Goal: Task Accomplishment & Management: Manage account settings

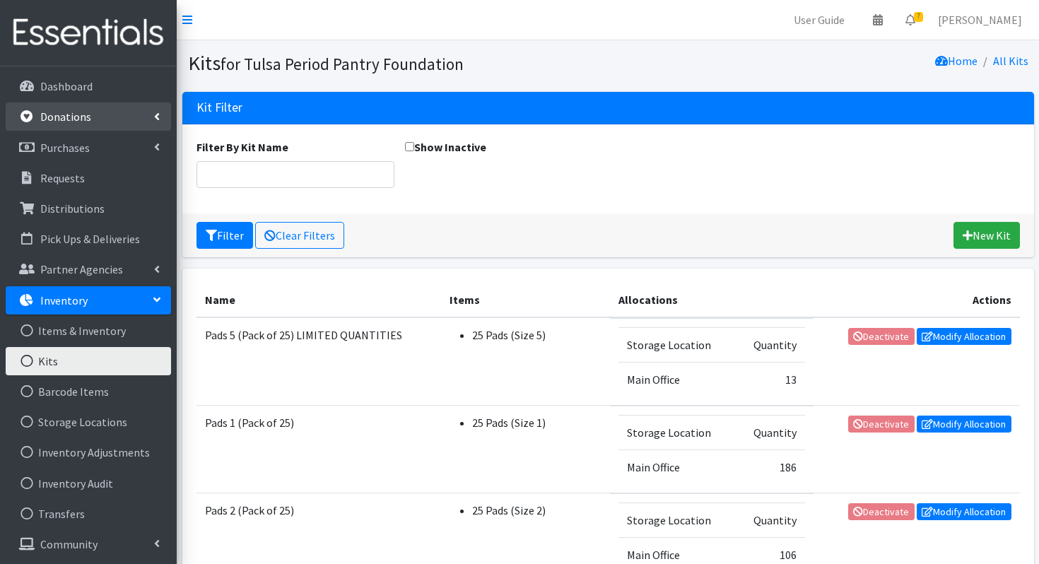
click at [80, 118] on p "Donations" at bounding box center [65, 117] width 51 height 14
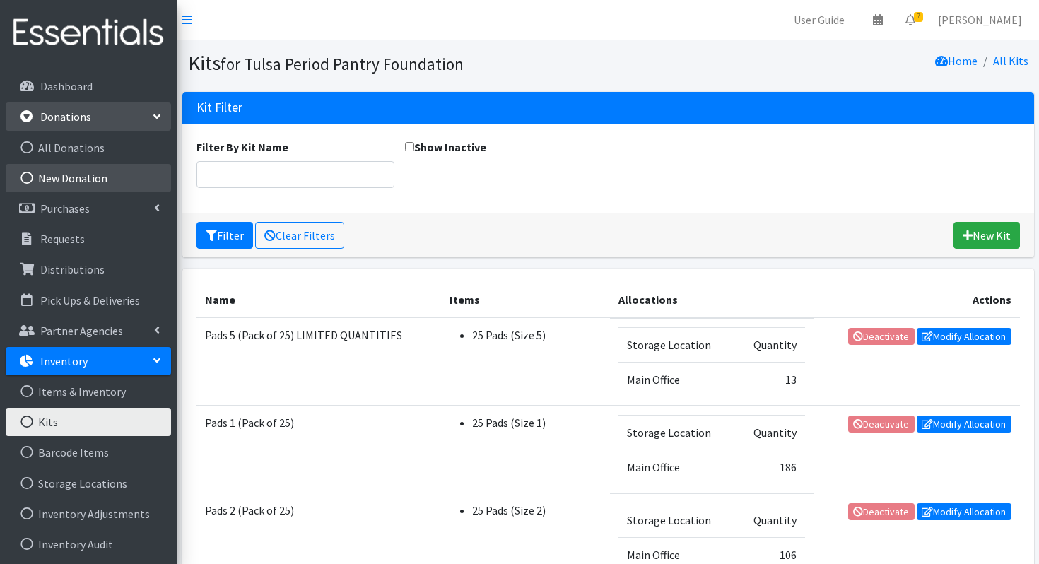
click at [94, 183] on link "New Donation" at bounding box center [88, 178] width 165 height 28
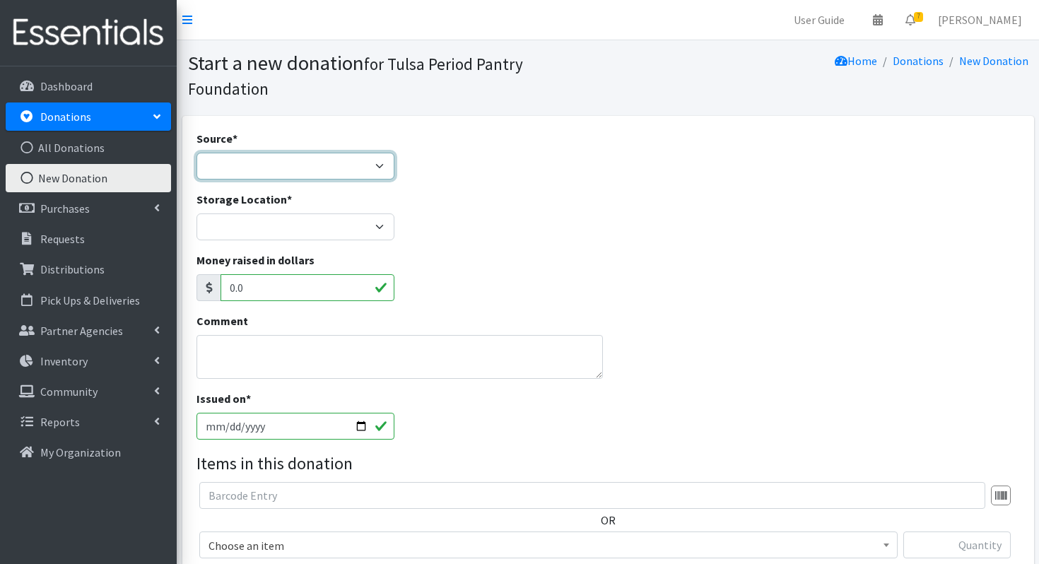
click at [282, 153] on select "Product Drive Manufacturer Donation Site Misc. Donation" at bounding box center [295, 166] width 198 height 27
select select "Misc. Donation"
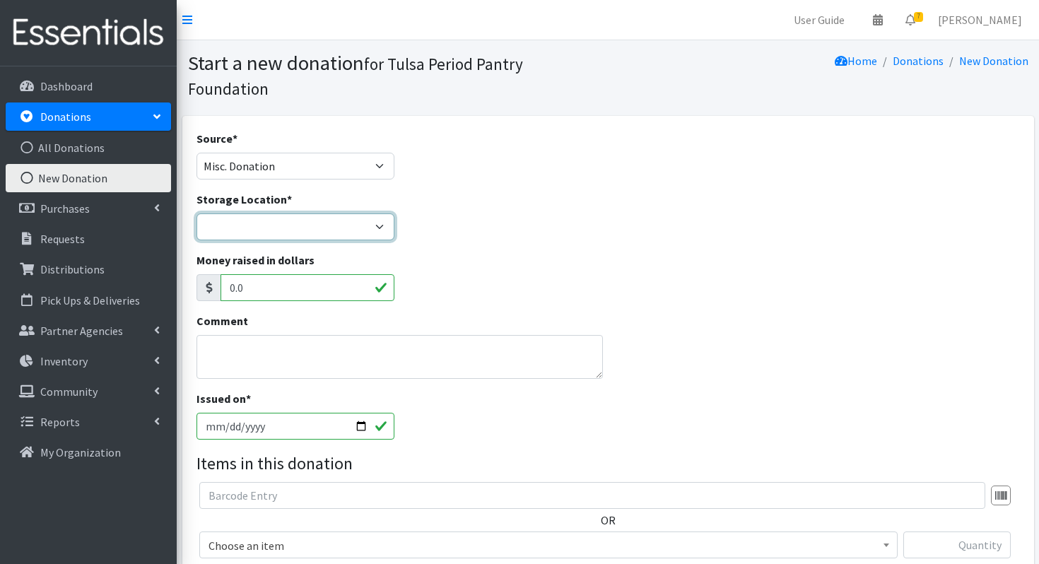
click at [261, 232] on select "Main Office" at bounding box center [295, 226] width 198 height 27
select select "380"
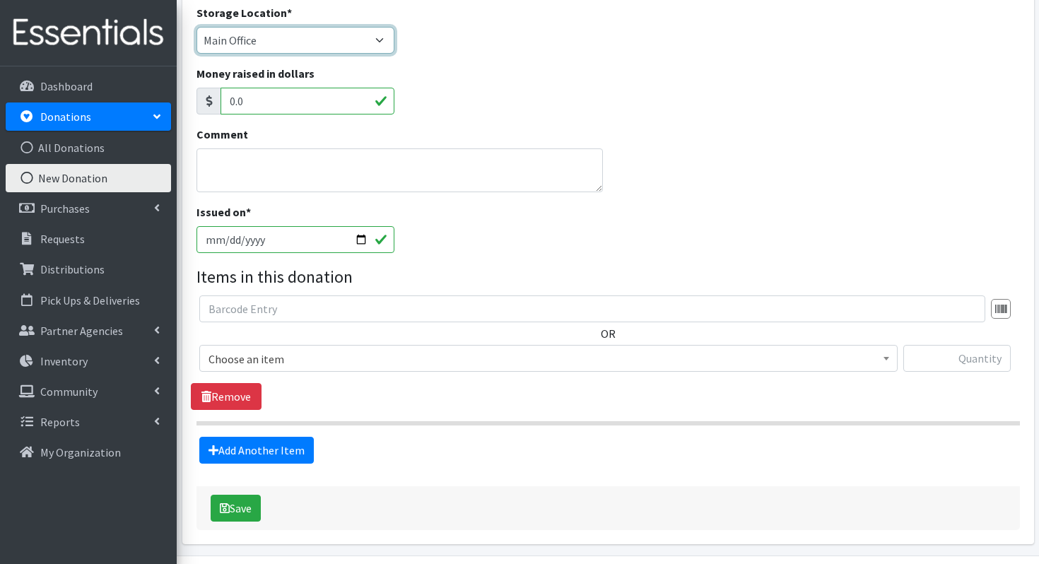
scroll to position [231, 0]
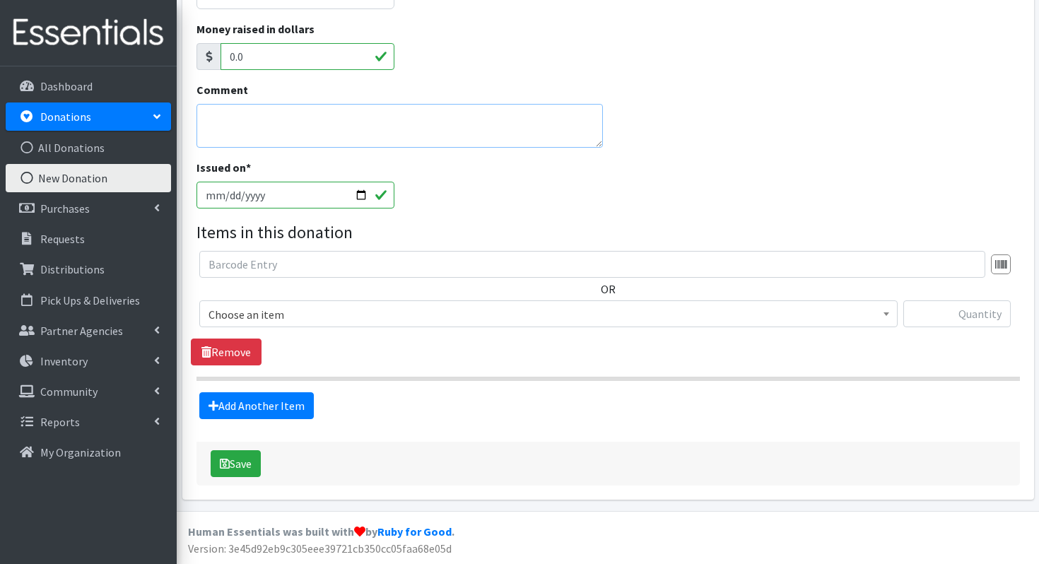
click at [303, 117] on textarea "Comment" at bounding box center [399, 126] width 406 height 44
type textarea "random"
click at [304, 327] on span "Choose an item Liners Liners (Pack of 100) Makeup Bag (25) Pads 1 (Pack of 25) …" at bounding box center [548, 319] width 698 height 38
click at [315, 311] on span "Choose an item" at bounding box center [548, 315] width 680 height 20
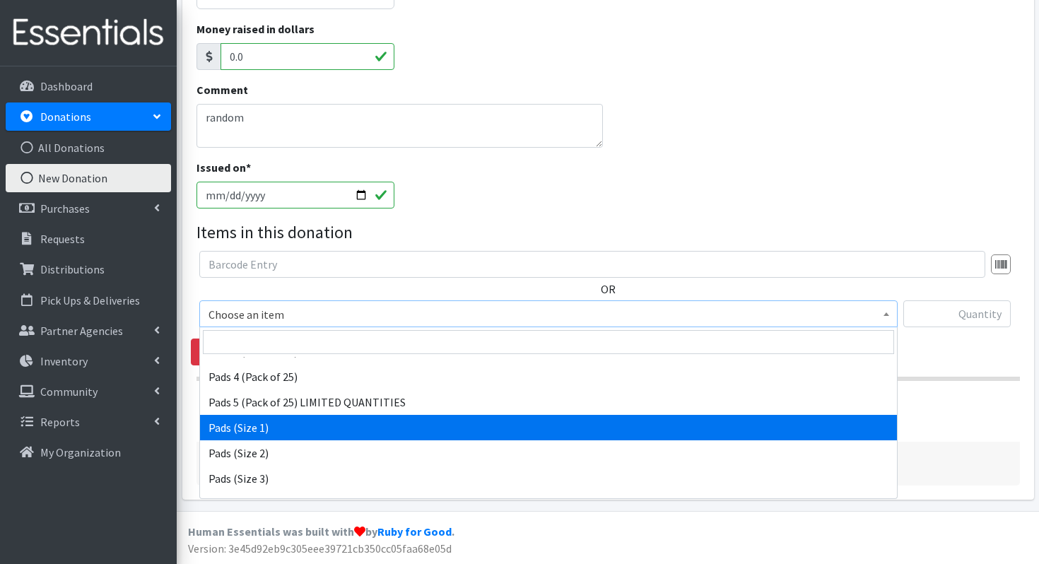
scroll to position [189, 0]
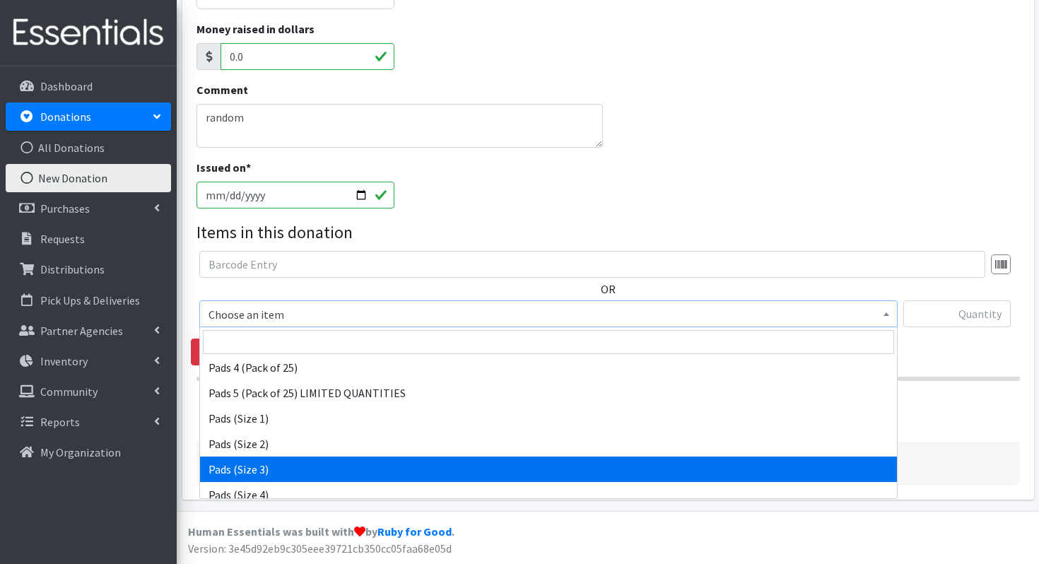
select select "13215"
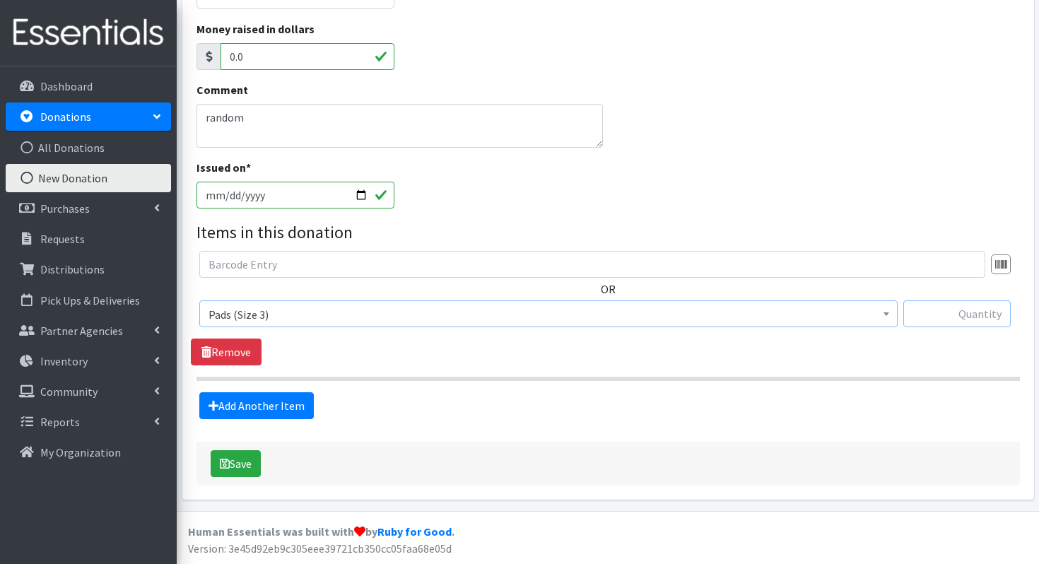
click at [943, 305] on input "text" at bounding box center [956, 313] width 107 height 27
type input "84"
click at [246, 395] on link "Add Another Item" at bounding box center [256, 405] width 114 height 27
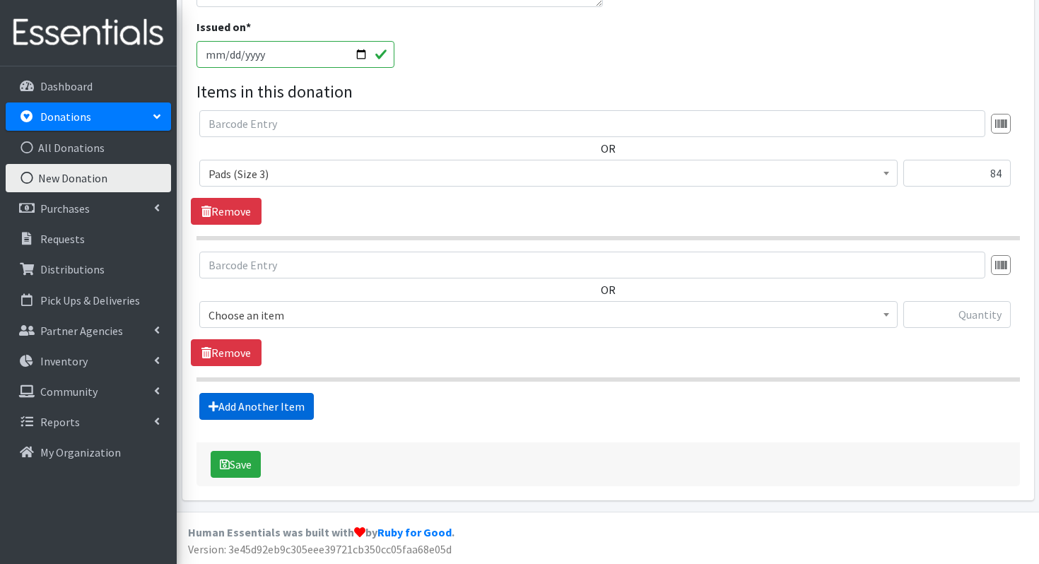
scroll to position [372, 0]
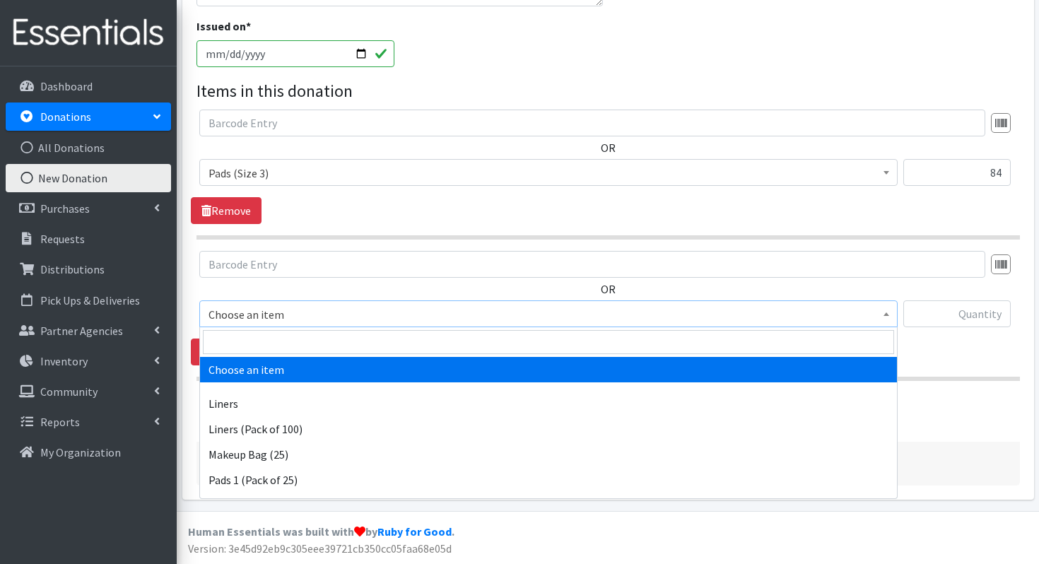
click at [290, 314] on span "Choose an item" at bounding box center [548, 315] width 680 height 20
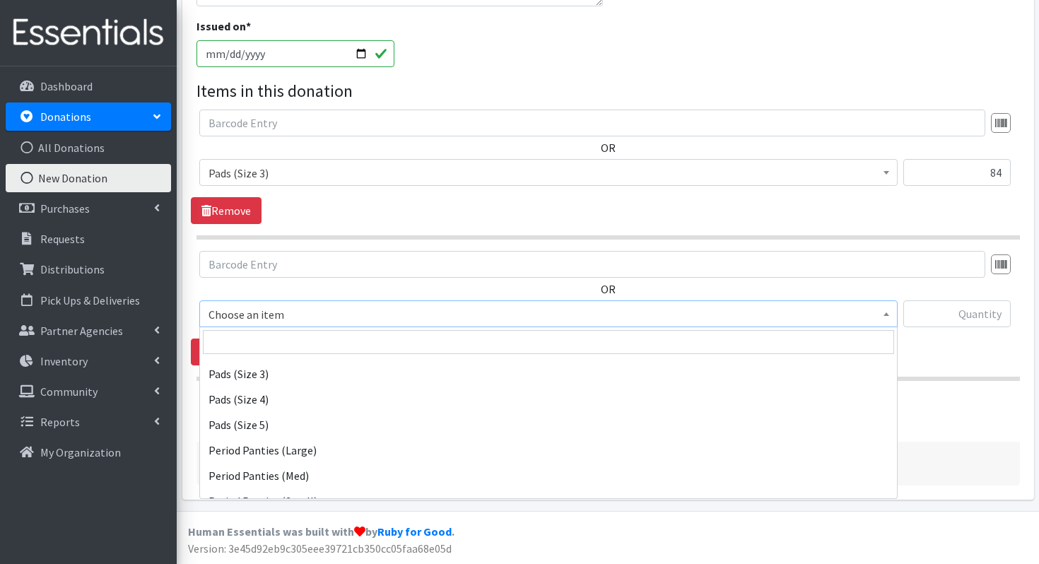
scroll to position [285, 0]
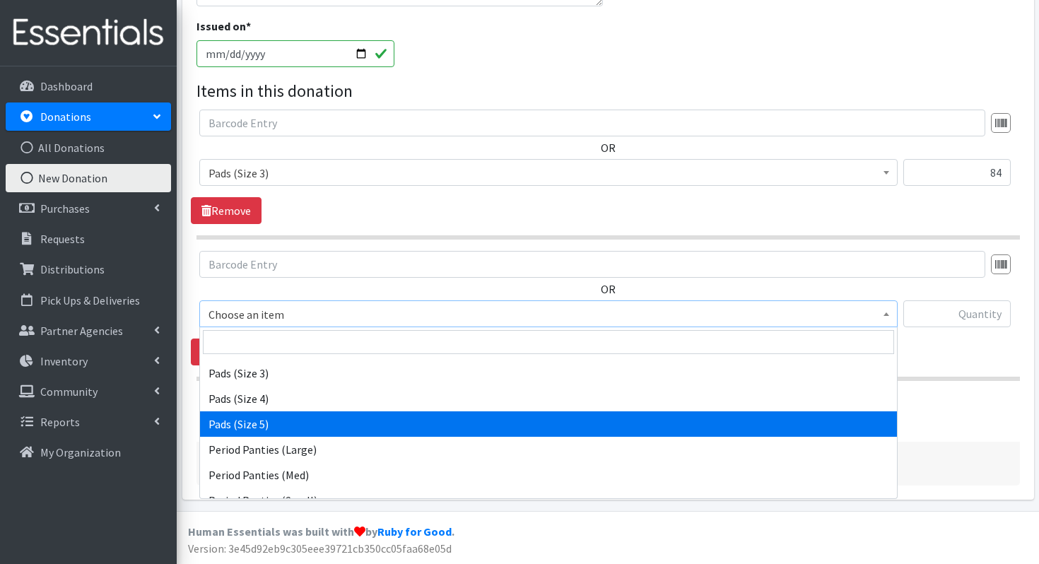
select select "13217"
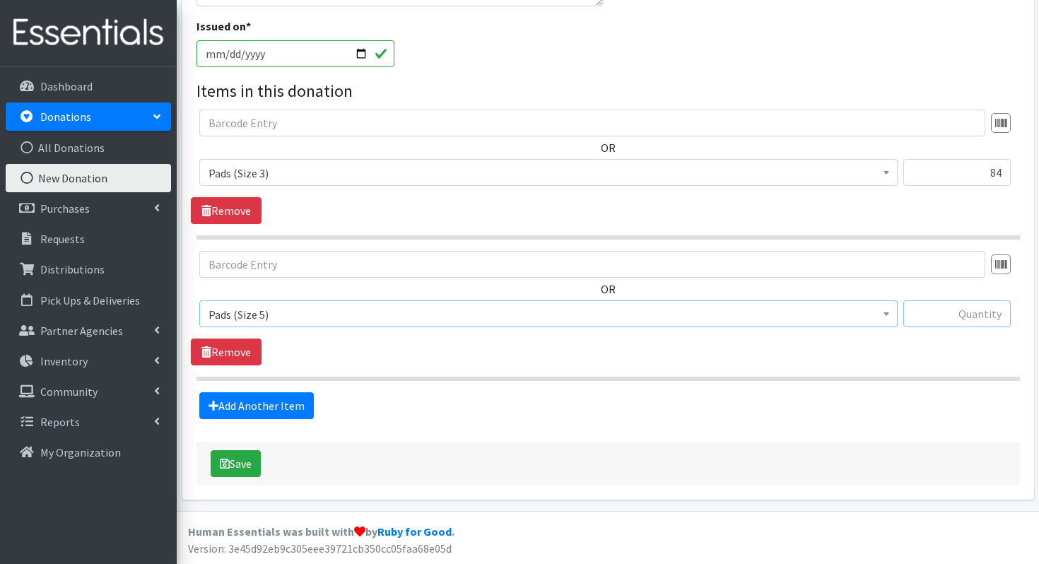
click at [922, 309] on input "text" at bounding box center [956, 313] width 107 height 27
type input "36"
click at [245, 464] on button "Save" at bounding box center [236, 463] width 50 height 27
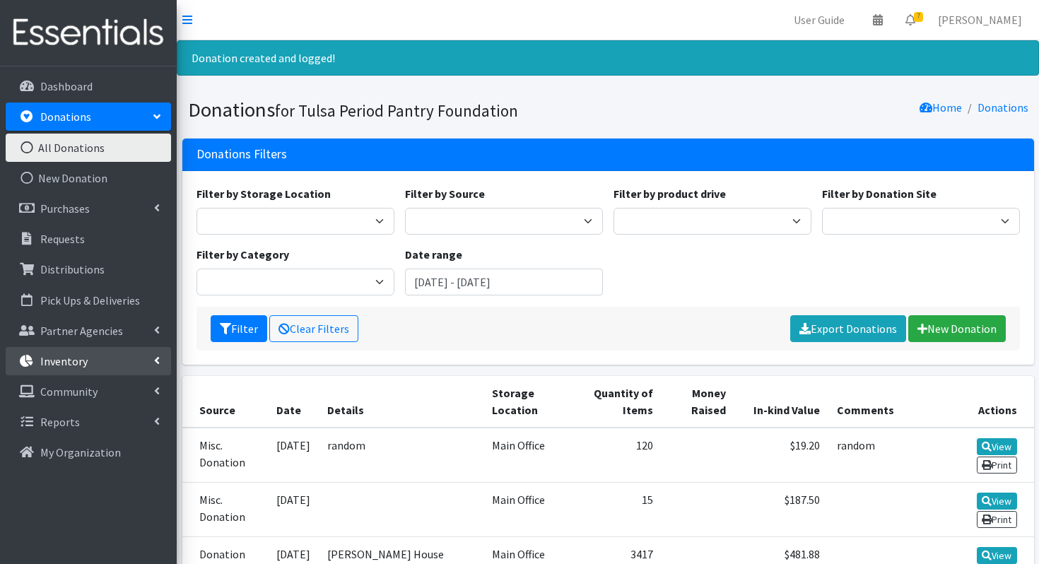
click at [52, 359] on p "Inventory" at bounding box center [63, 361] width 47 height 14
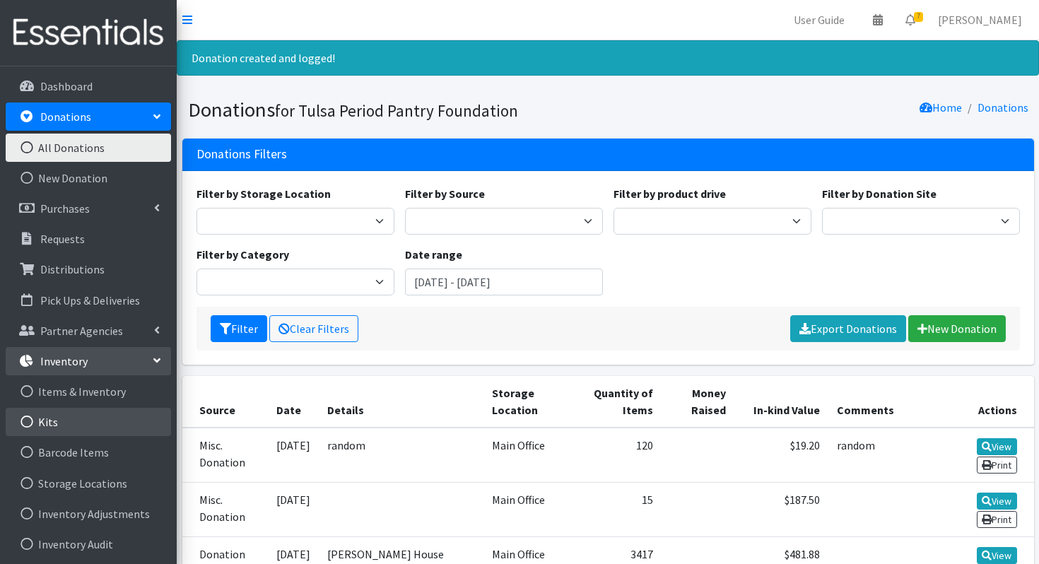
click at [45, 424] on link "Kits" at bounding box center [88, 422] width 165 height 28
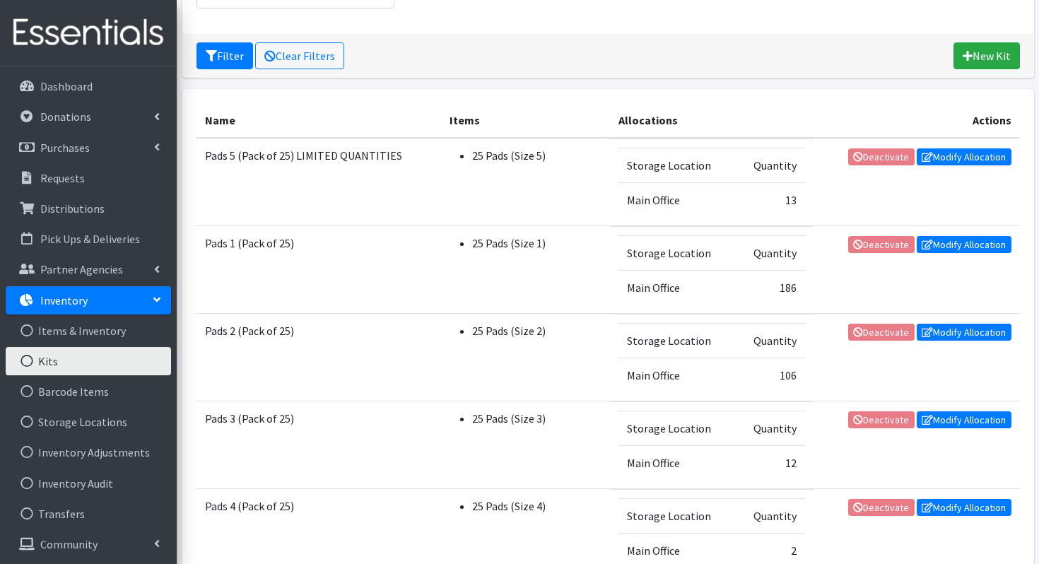
scroll to position [181, 0]
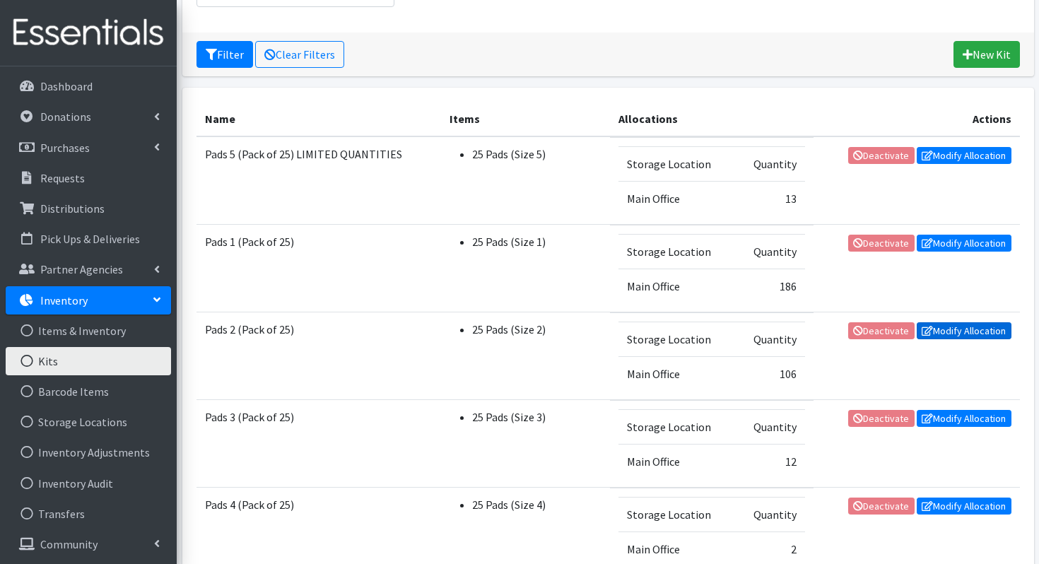
click at [944, 334] on link "Modify Allocation" at bounding box center [964, 330] width 95 height 17
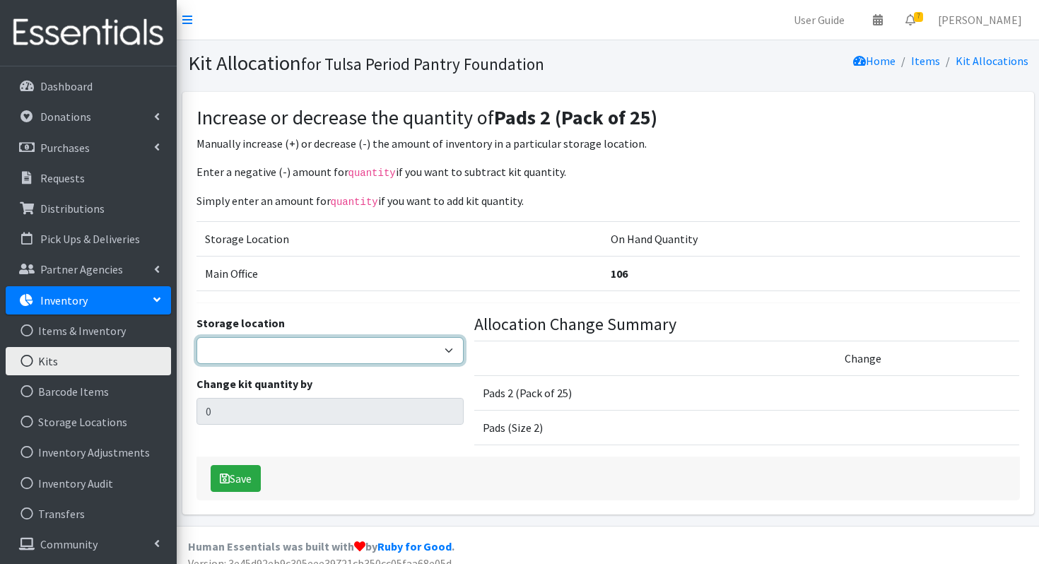
click at [396, 353] on select "Main Office" at bounding box center [329, 350] width 267 height 27
select select "380"
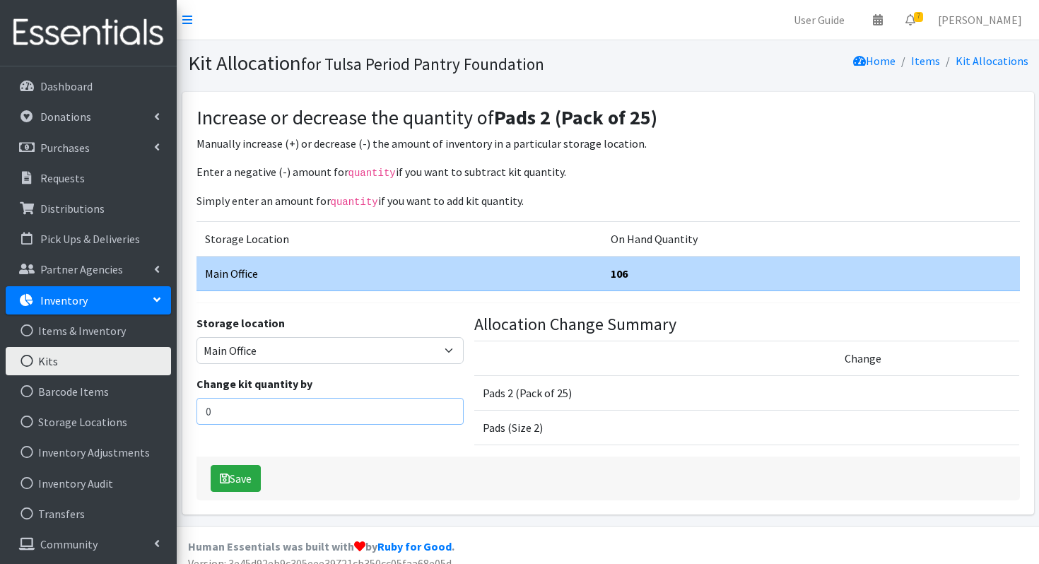
click at [330, 405] on input "0" at bounding box center [329, 411] width 267 height 27
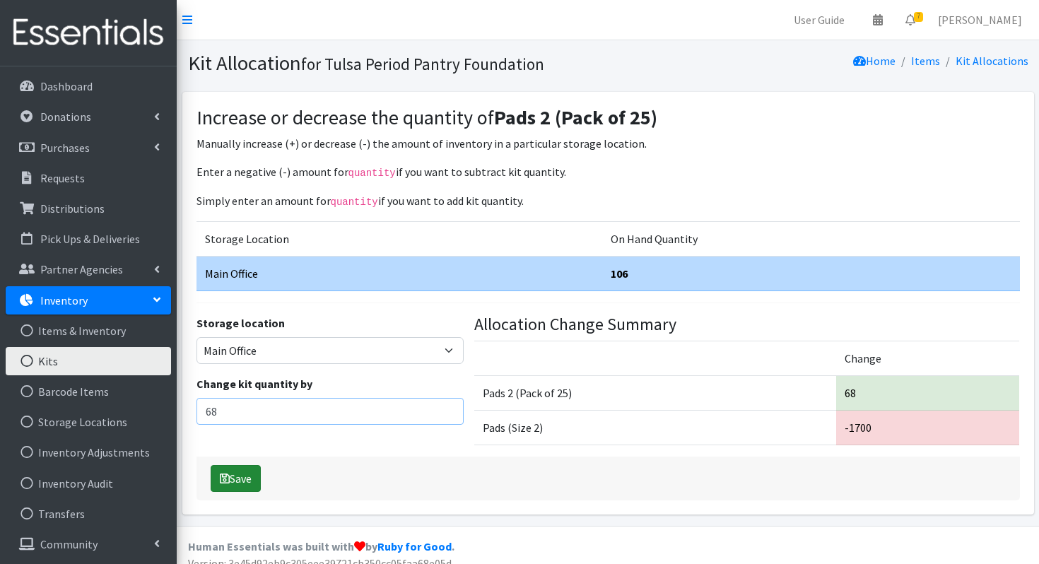
type input "68"
click at [227, 475] on icon "submit" at bounding box center [225, 478] width 10 height 11
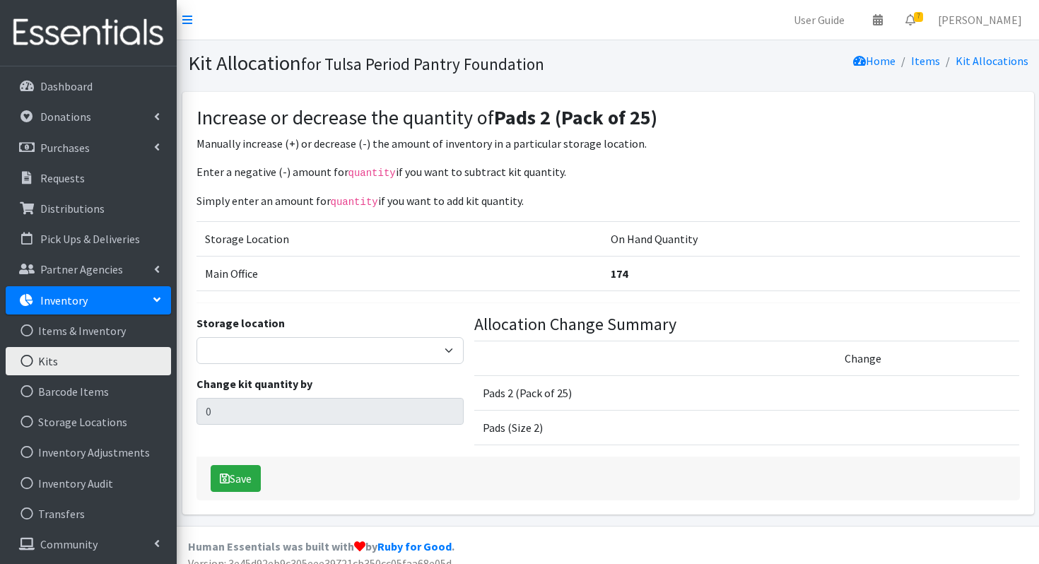
click at [64, 370] on link "Kits" at bounding box center [88, 361] width 165 height 28
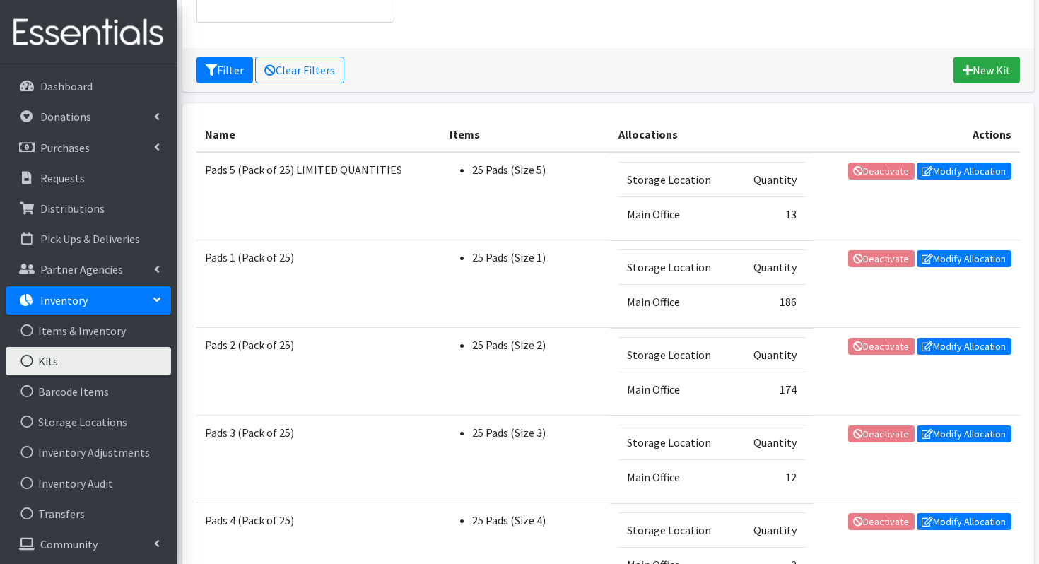
scroll to position [208, 0]
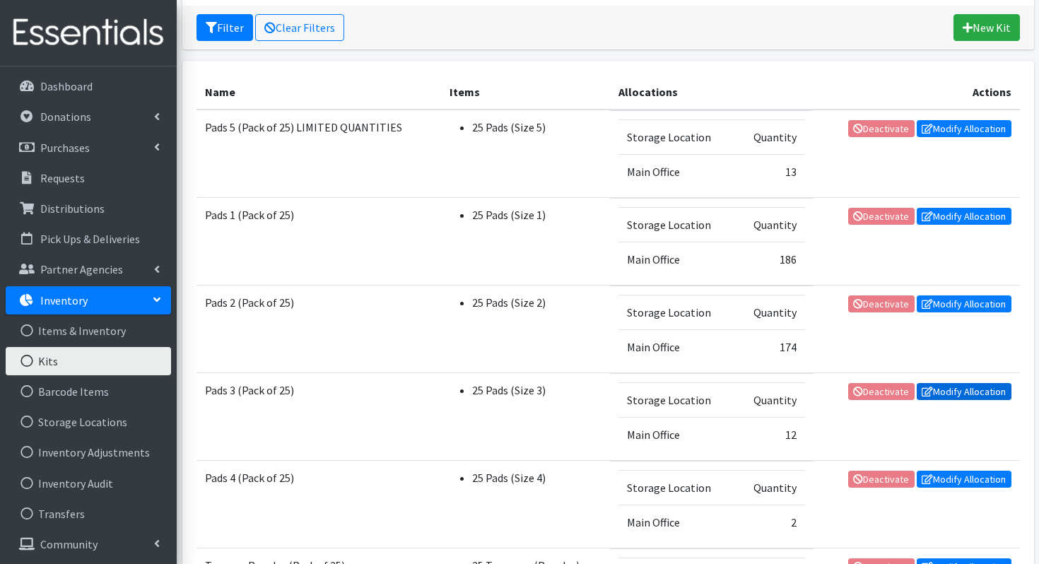
click at [977, 390] on link "Modify Allocation" at bounding box center [964, 391] width 95 height 17
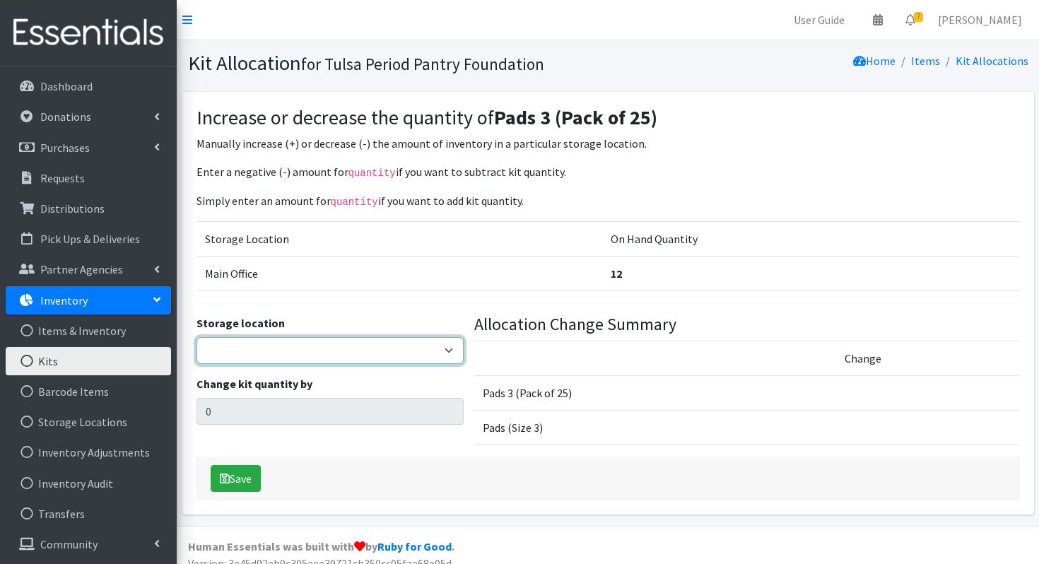
click at [325, 362] on select "Main Office" at bounding box center [329, 350] width 267 height 27
select select "380"
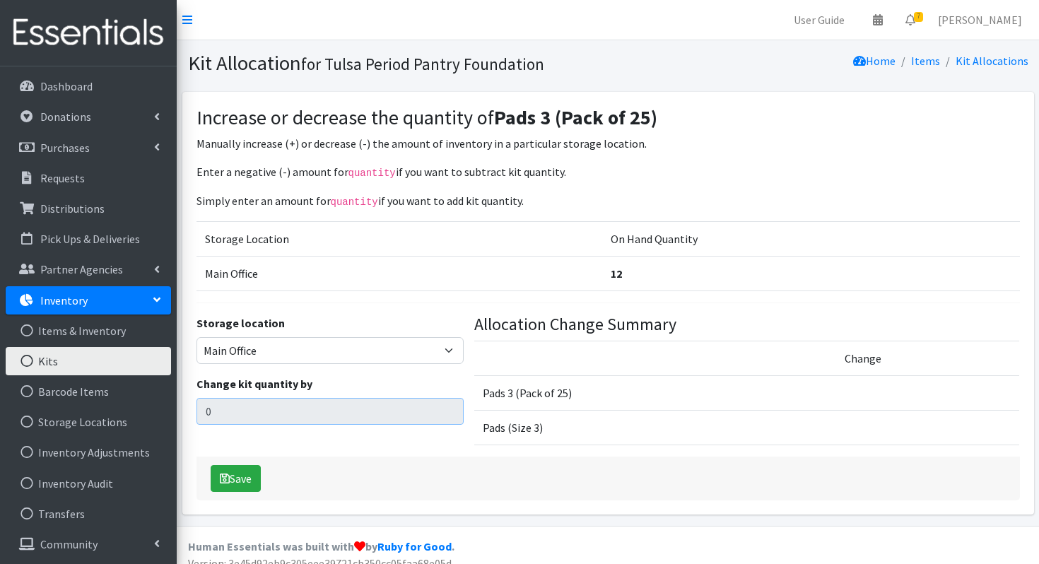
click at [287, 412] on input "0" at bounding box center [329, 411] width 267 height 27
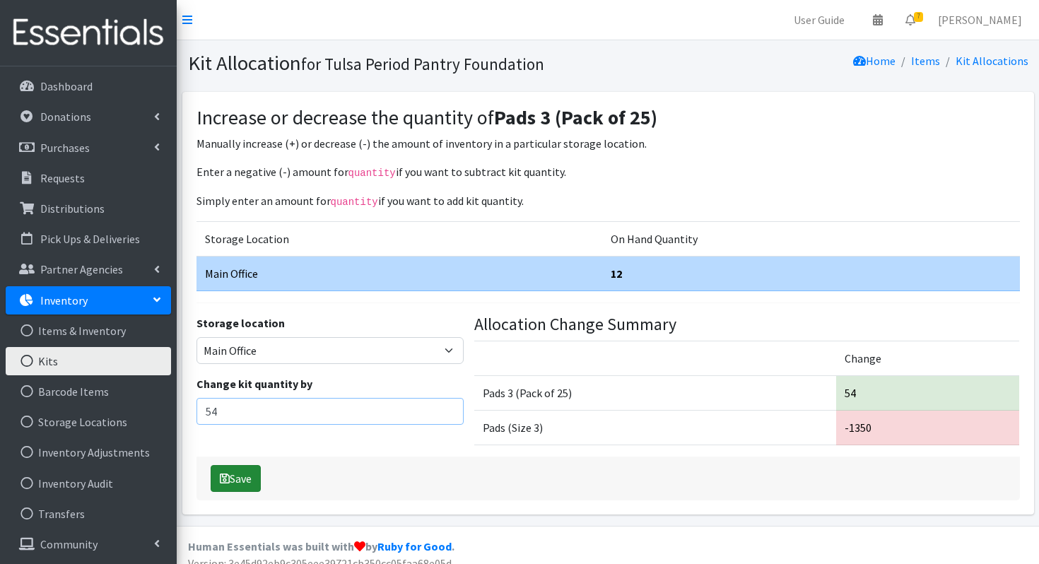
type input "54"
click at [251, 487] on button "Save" at bounding box center [236, 478] width 50 height 27
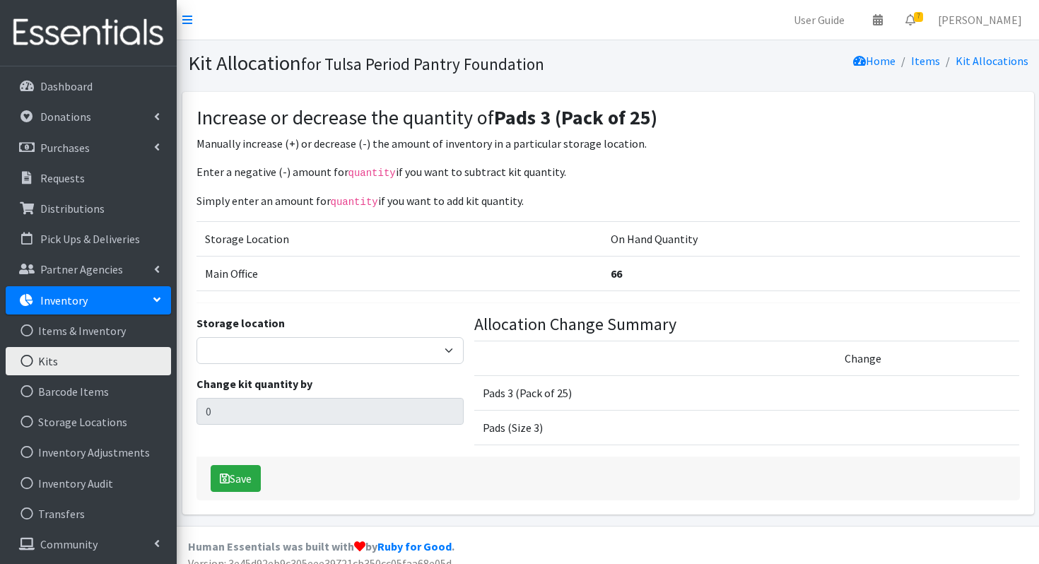
click at [105, 363] on link "Kits" at bounding box center [88, 361] width 165 height 28
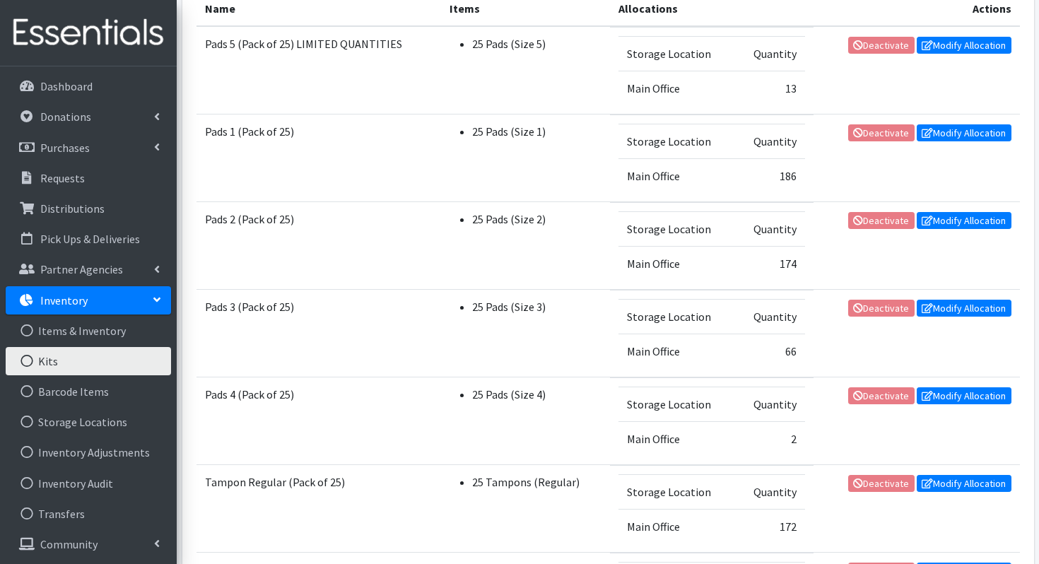
scroll to position [307, 0]
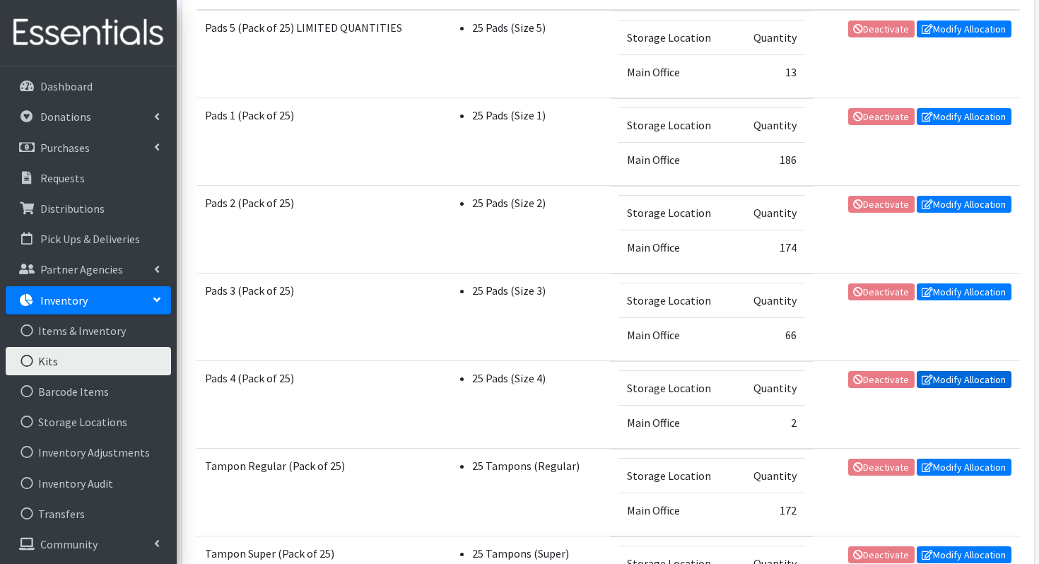
click at [952, 377] on link "Modify Allocation" at bounding box center [964, 379] width 95 height 17
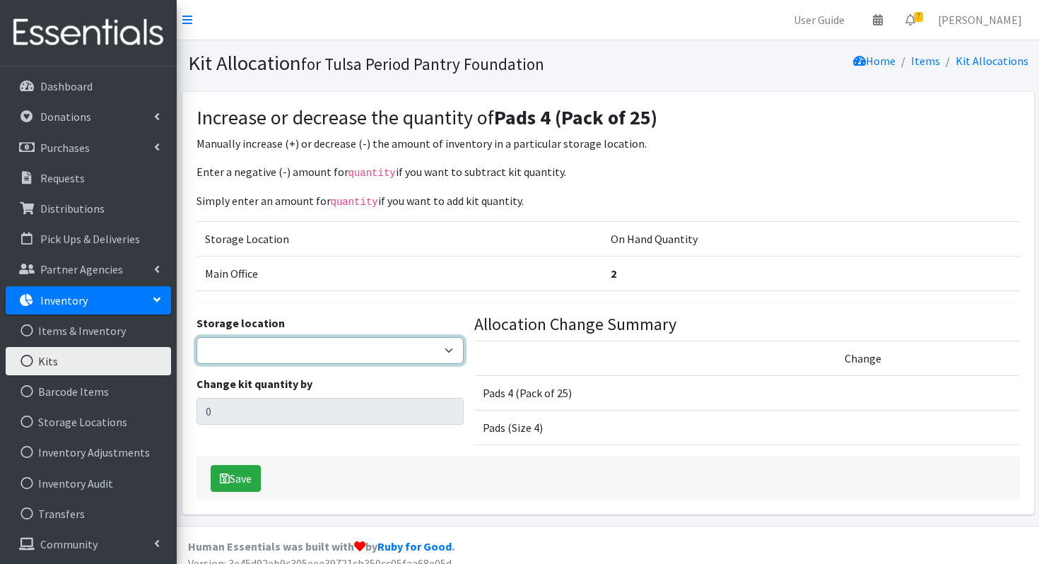
click at [365, 337] on select "Main Office" at bounding box center [329, 350] width 267 height 27
select select "380"
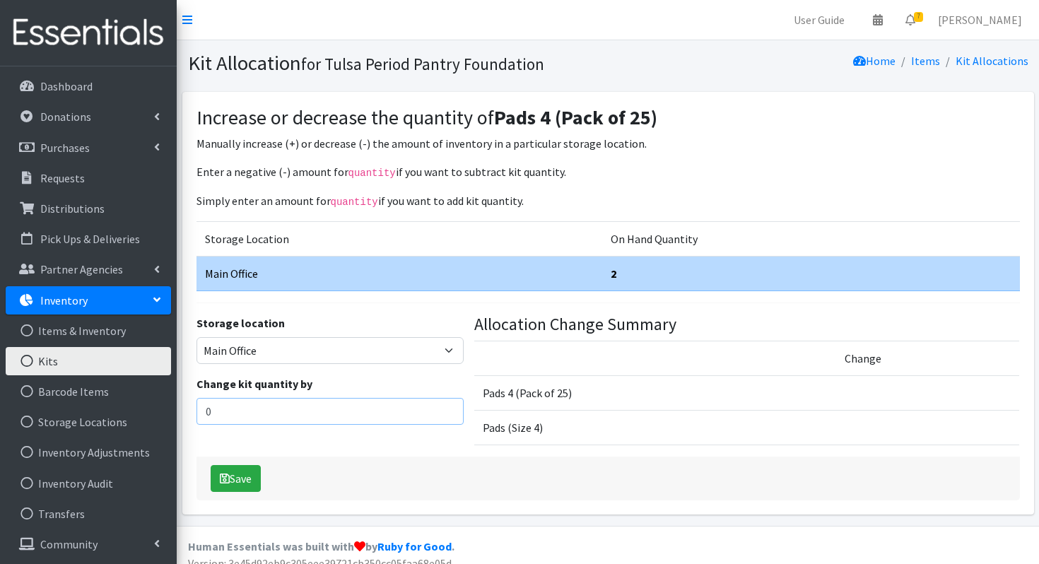
click at [281, 413] on input "0" at bounding box center [329, 411] width 267 height 27
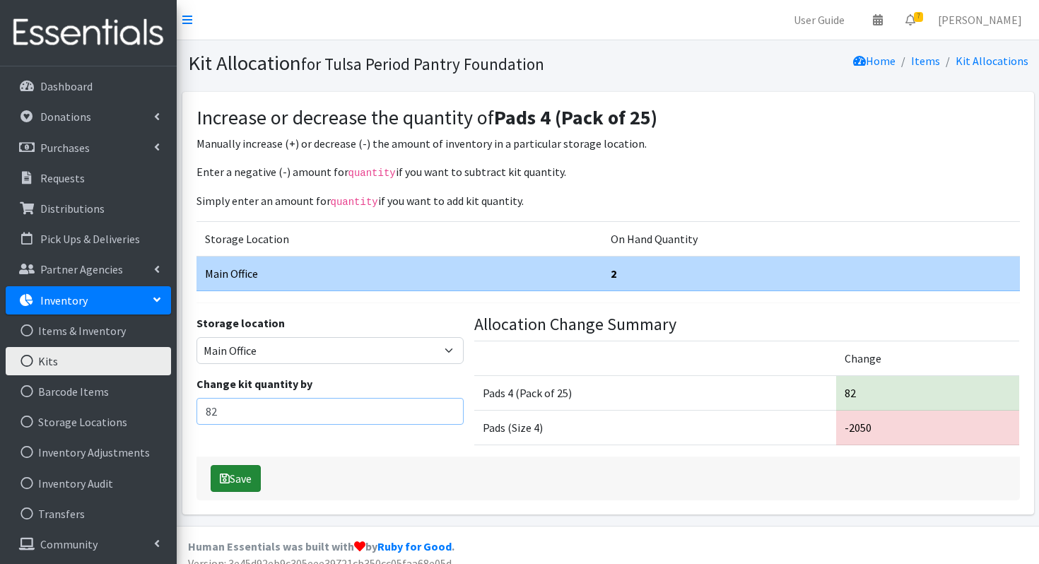
type input "82"
click at [252, 471] on button "Save" at bounding box center [236, 478] width 50 height 27
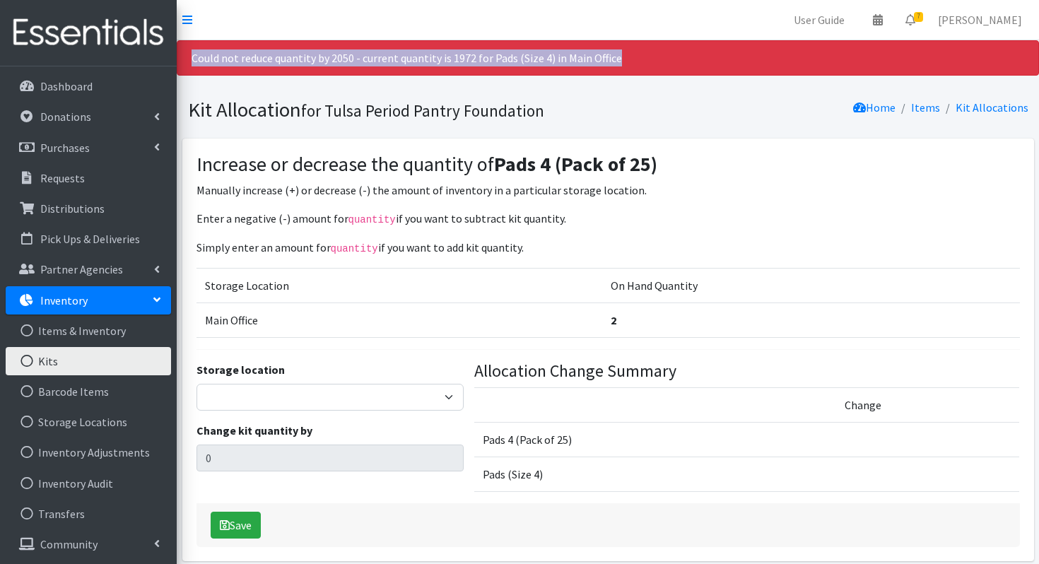
drag, startPoint x: 636, startPoint y: 69, endPoint x: 192, endPoint y: 56, distance: 444.7
click at [192, 56] on div "Could not reduce quantity by 2050 - current quantity is 1972 for Pads (Size 4) …" at bounding box center [608, 57] width 862 height 35
copy div "Could not reduce quantity by 2050 - current quantity is 1972 for Pads (Size 4) …"
click at [95, 360] on link "Kits" at bounding box center [88, 361] width 165 height 28
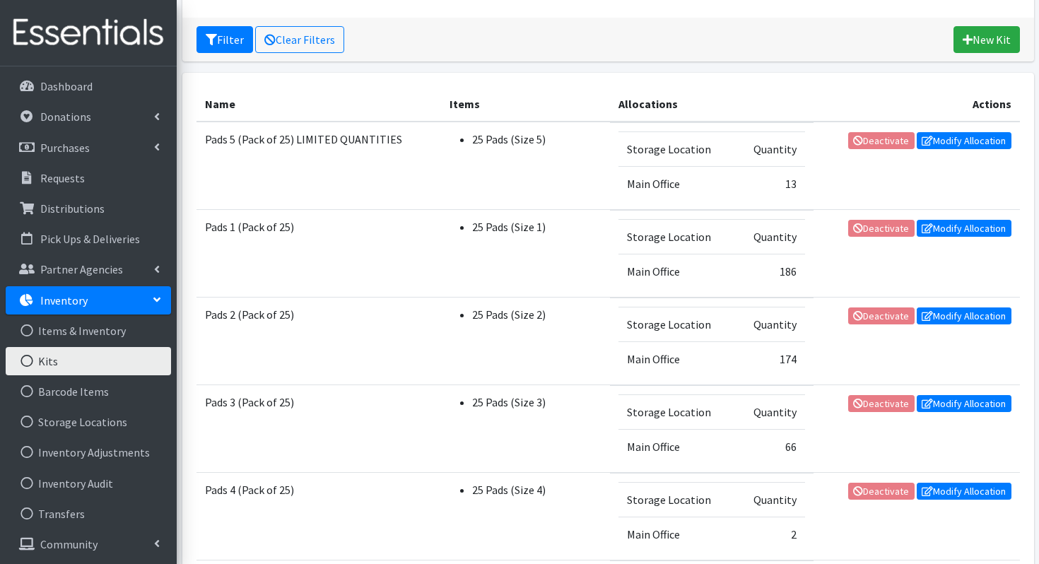
scroll to position [170, 0]
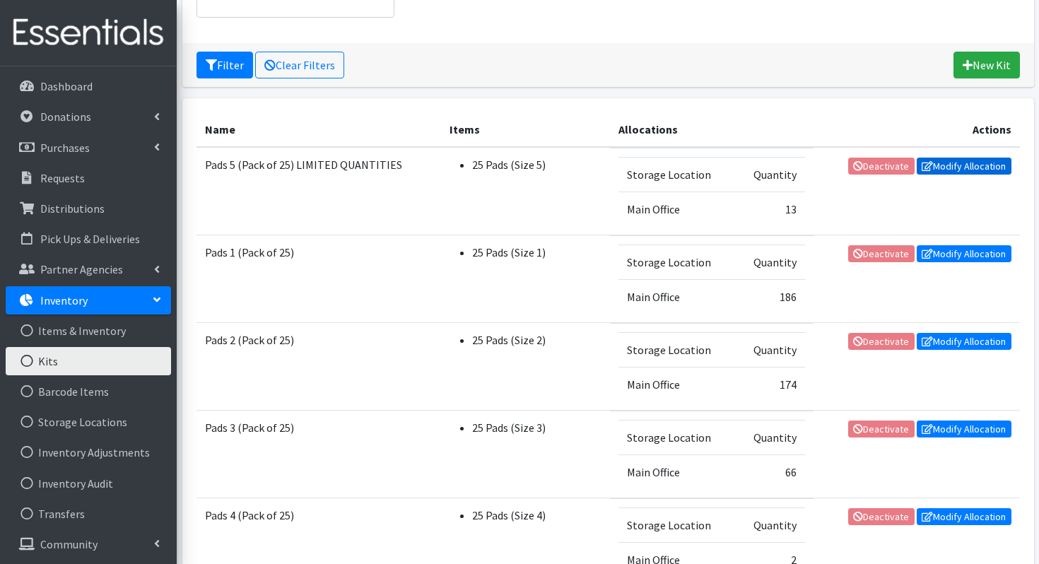
click at [948, 171] on link "Modify Allocation" at bounding box center [964, 166] width 95 height 17
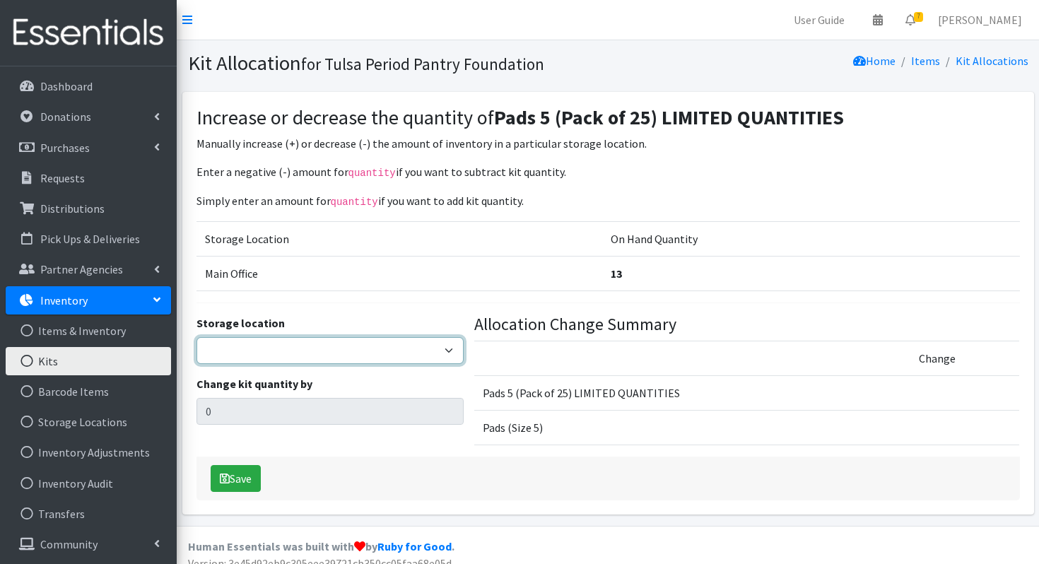
click at [378, 338] on select "Main Office" at bounding box center [329, 350] width 267 height 27
select select "380"
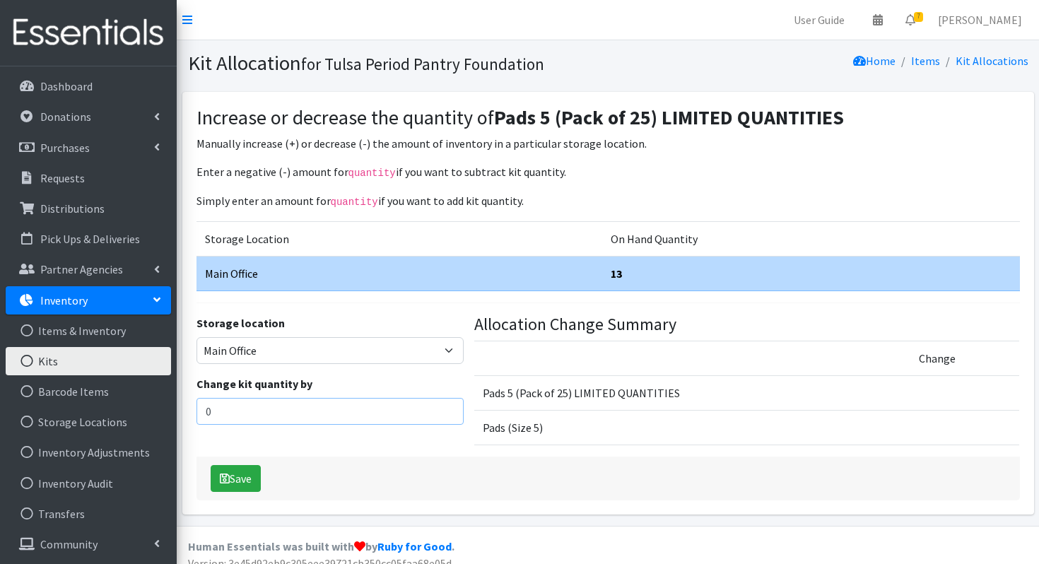
click at [295, 413] on input "0" at bounding box center [329, 411] width 267 height 27
type input "7"
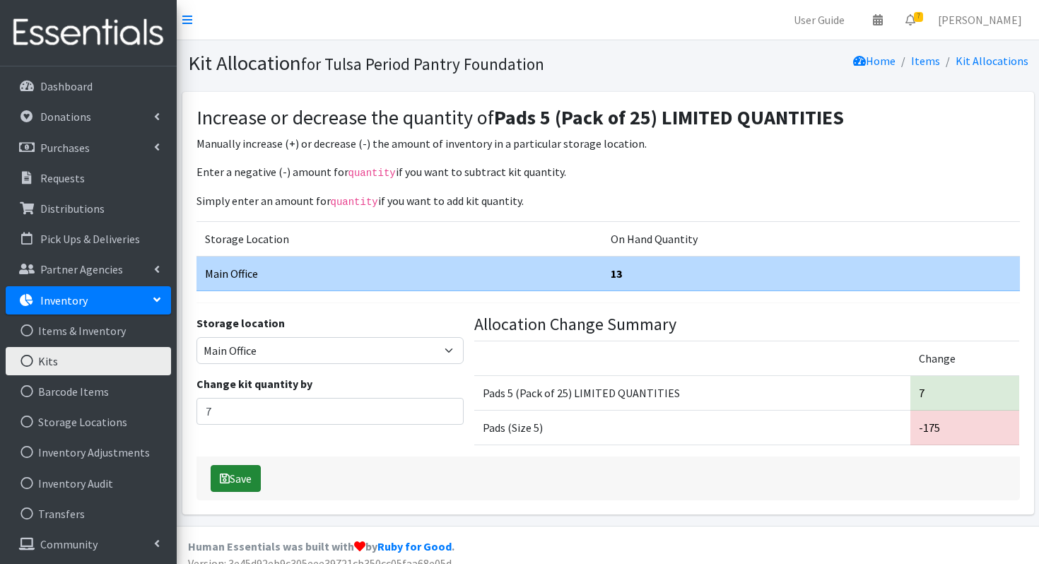
click at [249, 476] on button "Save" at bounding box center [236, 478] width 50 height 27
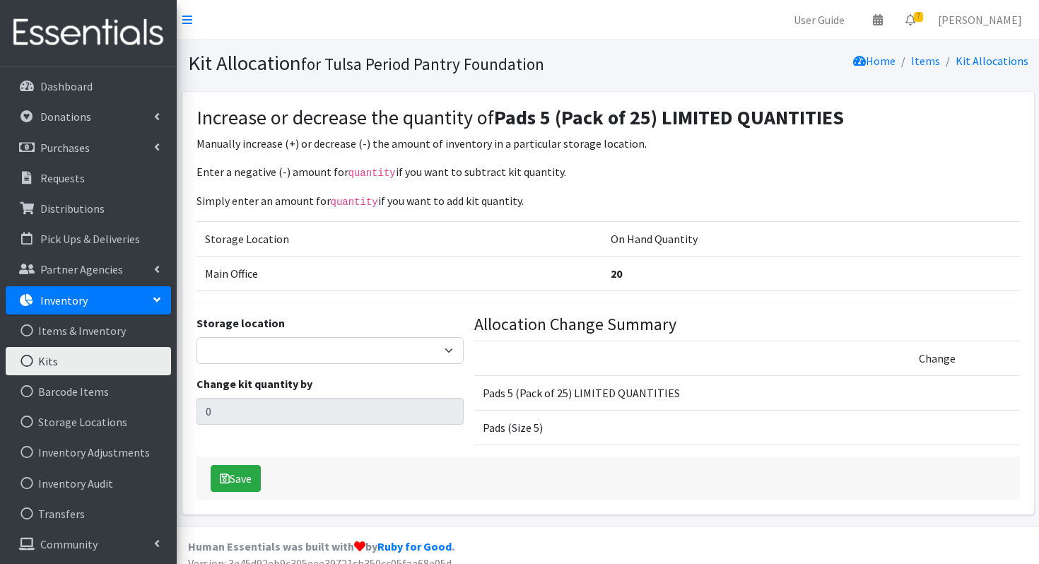
click at [122, 365] on link "Kits" at bounding box center [88, 361] width 165 height 28
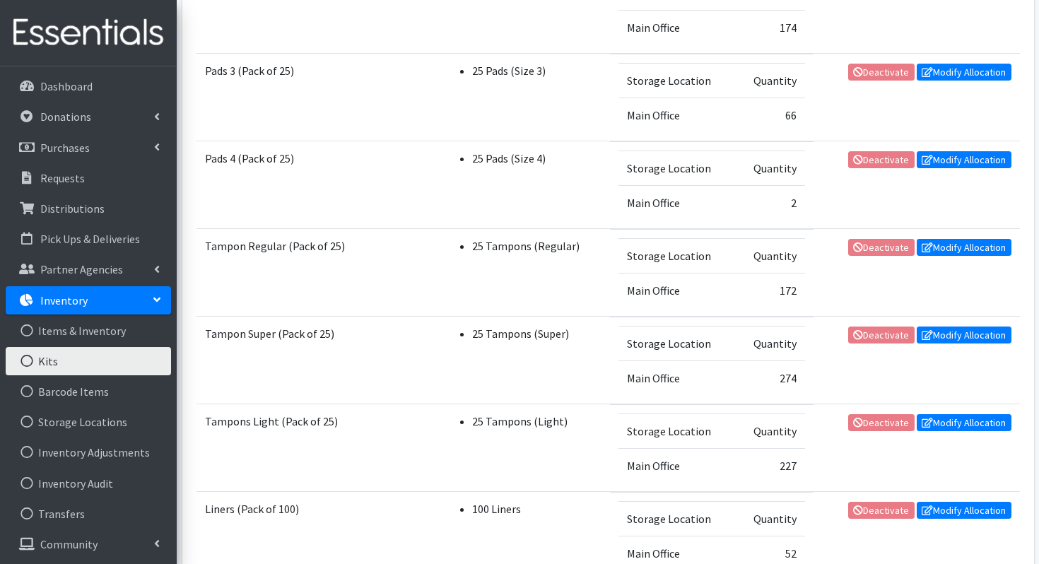
scroll to position [526, 0]
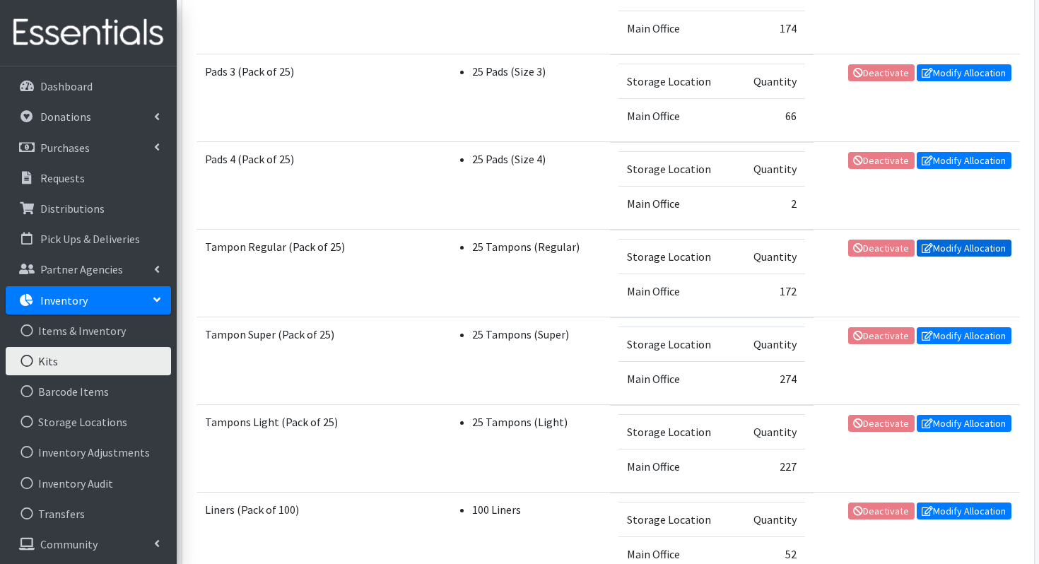
click at [958, 254] on link "Modify Allocation" at bounding box center [964, 248] width 95 height 17
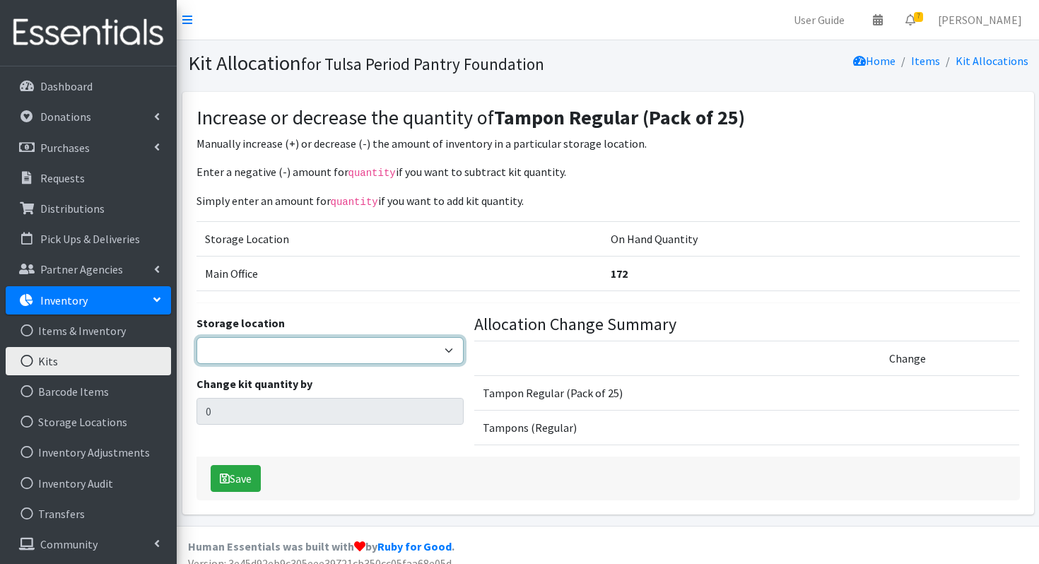
click at [322, 354] on select "Main Office" at bounding box center [329, 350] width 267 height 27
select select "380"
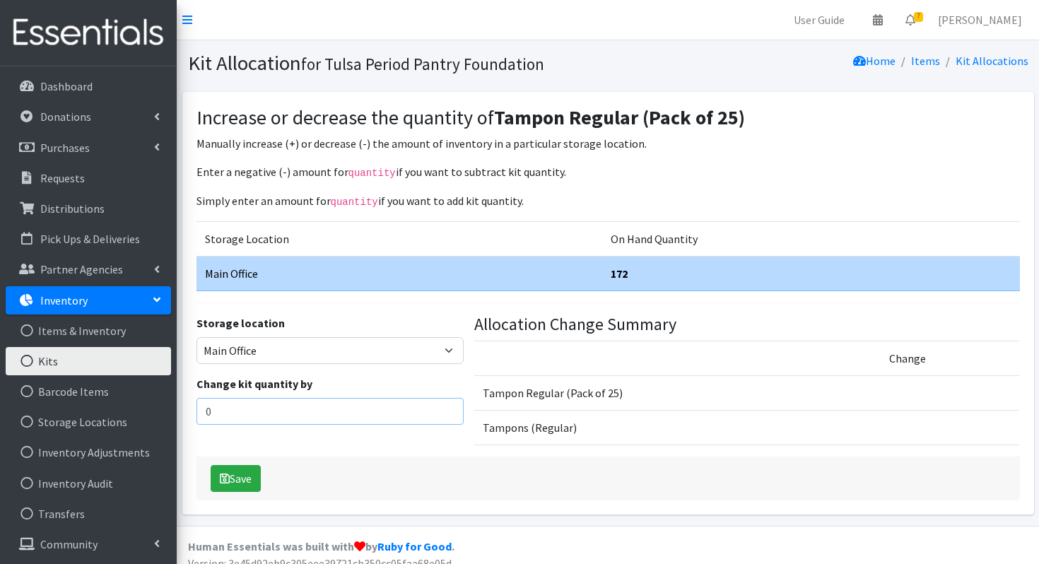
click at [276, 406] on input "0" at bounding box center [329, 411] width 267 height 27
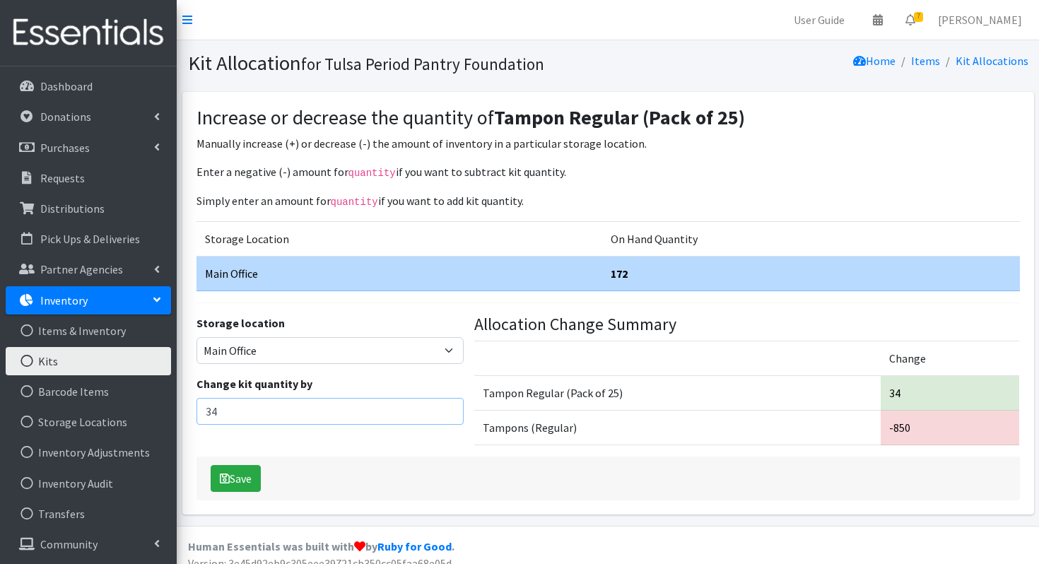
type input "34"
click at [244, 480] on button "Save" at bounding box center [236, 478] width 50 height 27
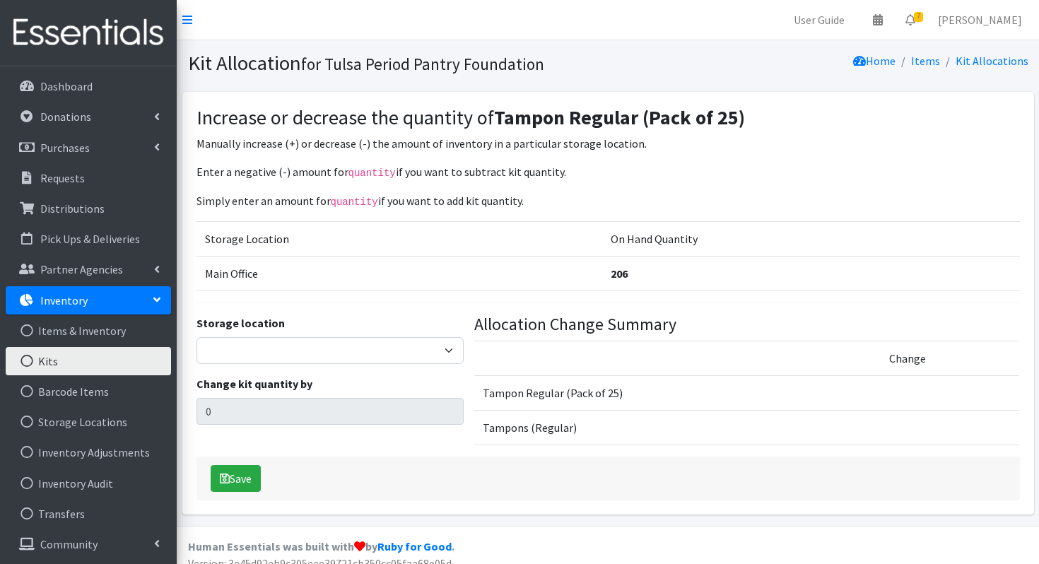
click at [97, 360] on link "Kits" at bounding box center [88, 361] width 165 height 28
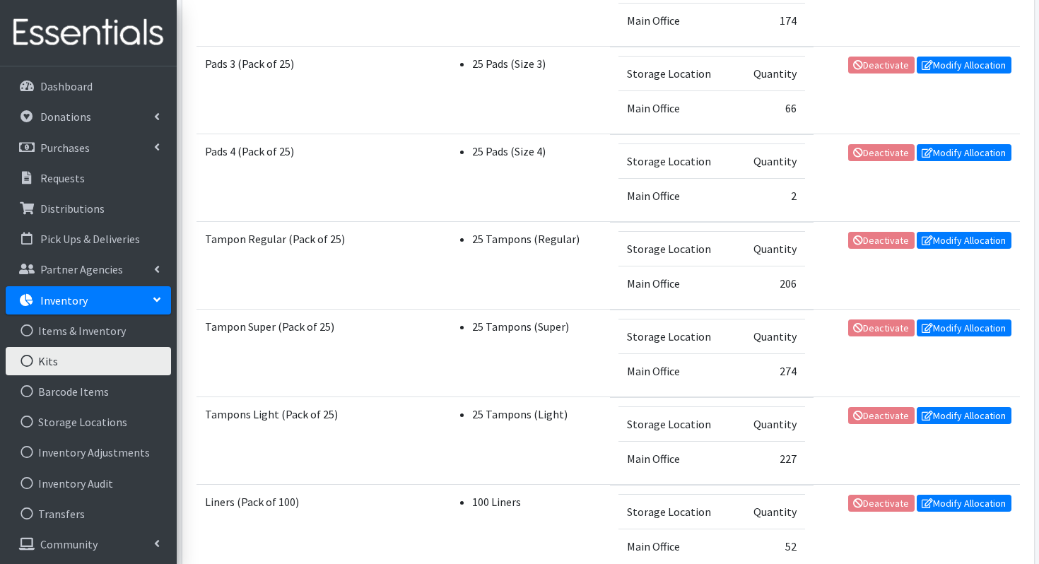
scroll to position [535, 0]
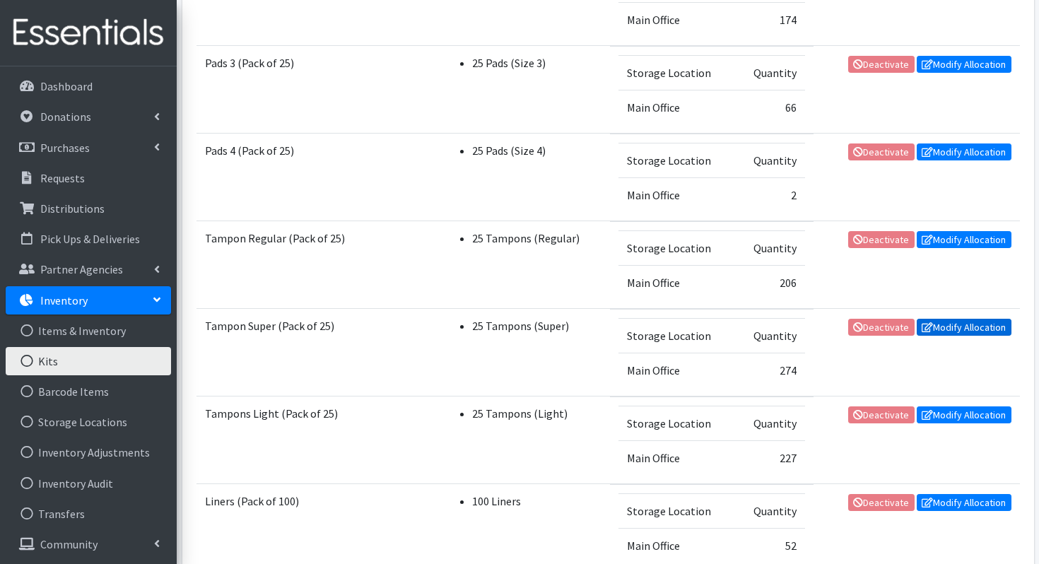
click at [945, 333] on link "Modify Allocation" at bounding box center [964, 327] width 95 height 17
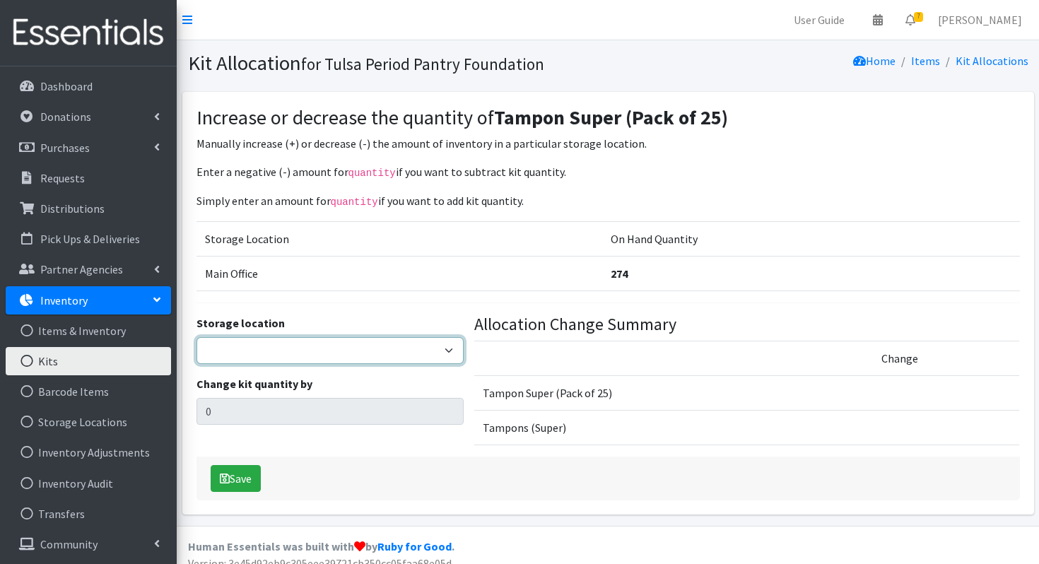
click at [374, 346] on select "Main Office" at bounding box center [329, 350] width 267 height 27
select select "380"
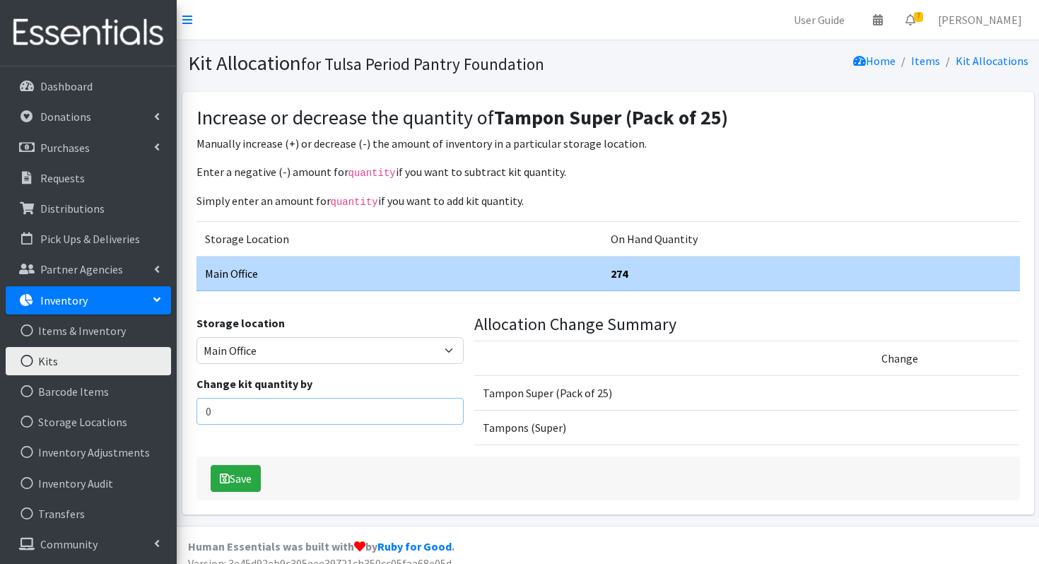
drag, startPoint x: 288, startPoint y: 408, endPoint x: 294, endPoint y: 400, distance: 9.6
click at [288, 408] on input "0" at bounding box center [329, 411] width 267 height 27
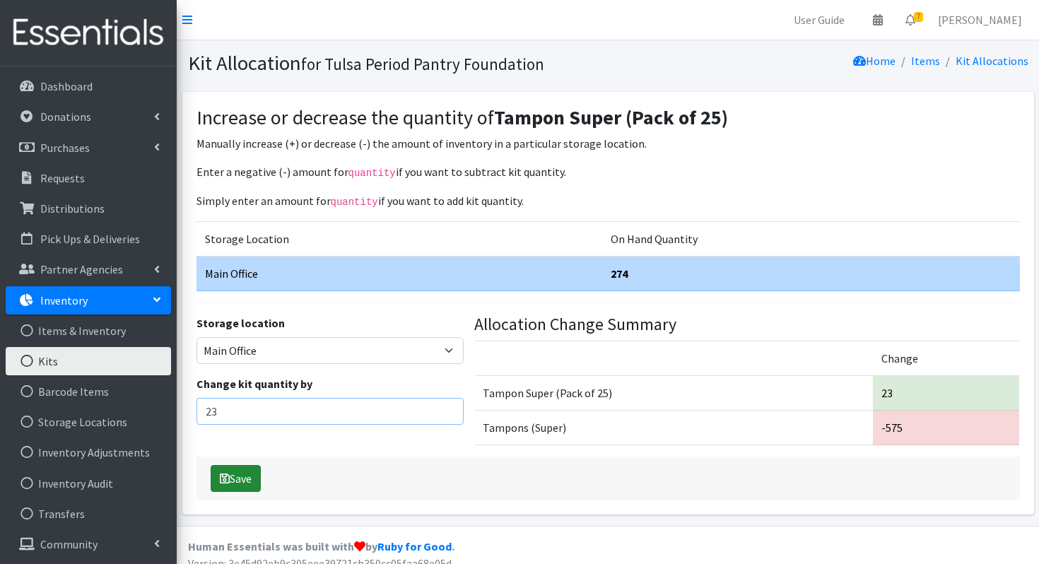
type input "23"
click at [239, 482] on button "Save" at bounding box center [236, 478] width 50 height 27
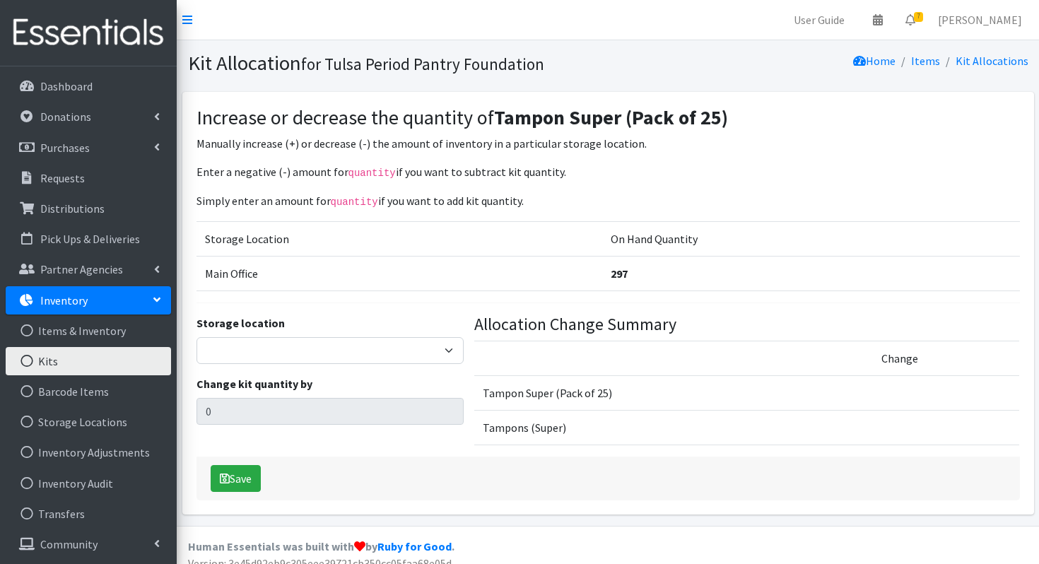
click at [137, 368] on link "Kits" at bounding box center [88, 361] width 165 height 28
